Goal: Task Accomplishment & Management: Manage account settings

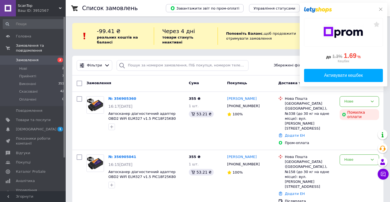
click at [380, 10] on icon at bounding box center [381, 9] width 4 height 4
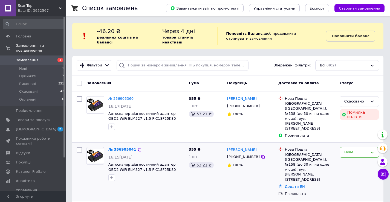
click at [128, 148] on link "№ 356905041" at bounding box center [122, 150] width 28 height 4
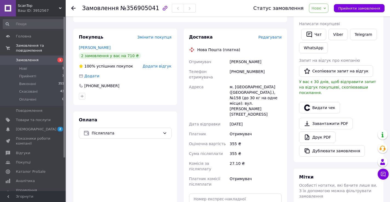
scroll to position [110, 0]
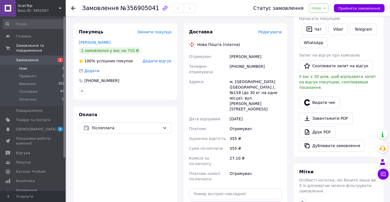
click at [28, 65] on li "Нові 1" at bounding box center [33, 69] width 67 height 8
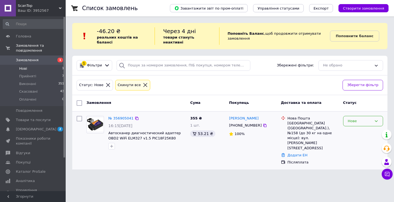
click at [356, 119] on div "Нове" at bounding box center [360, 122] width 24 height 6
click at [357, 148] on li "Скасовано" at bounding box center [363, 153] width 39 height 10
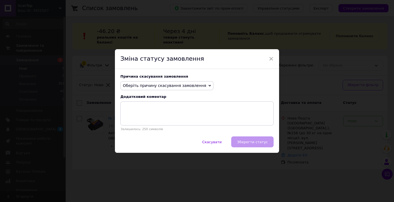
click at [186, 87] on span "Оберіть причину скасування замовлення" at bounding box center [165, 86] width 84 height 4
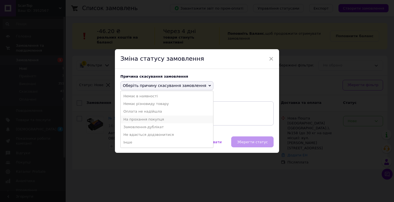
click at [177, 123] on li "На прохання покупця" at bounding box center [167, 120] width 93 height 8
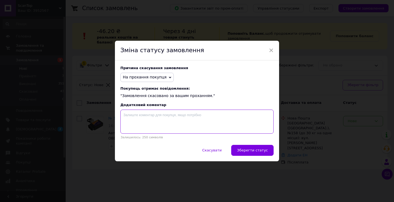
click at [180, 122] on textarea at bounding box center [197, 122] width 153 height 24
type textarea "Клієнт попросив скасувати"
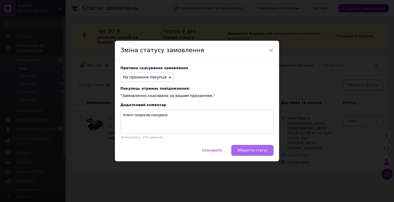
click at [252, 150] on span "Зберегти статус" at bounding box center [252, 150] width 31 height 4
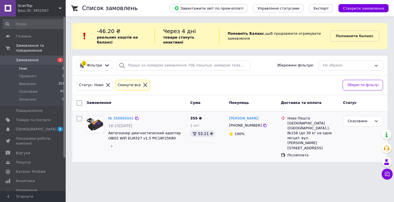
click at [34, 58] on span "Замовлення" at bounding box center [27, 60] width 23 height 5
